Goal: Transaction & Acquisition: Register for event/course

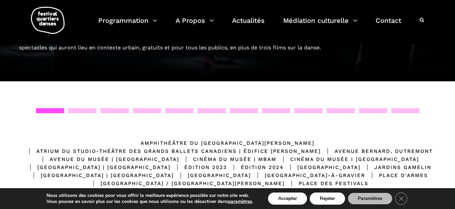
scroll to position [78, 0]
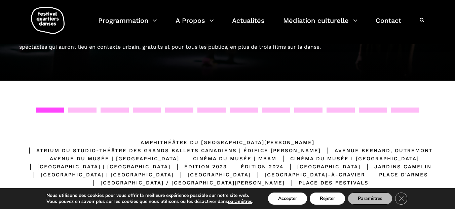
click at [85, 108] on div at bounding box center [82, 110] width 28 height 5
click at [117, 109] on div at bounding box center [114, 110] width 28 height 5
click at [148, 110] on div at bounding box center [147, 110] width 28 height 5
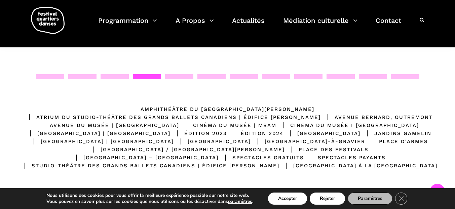
scroll to position [0, 0]
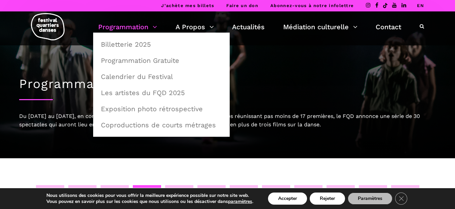
click at [154, 28] on link "Programmation" at bounding box center [127, 26] width 59 height 11
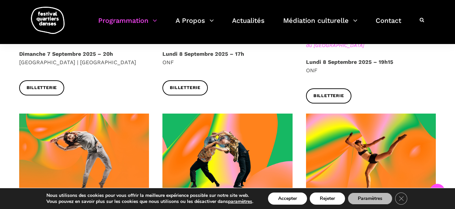
scroll to position [479, 0]
